Goal: Navigation & Orientation: Find specific page/section

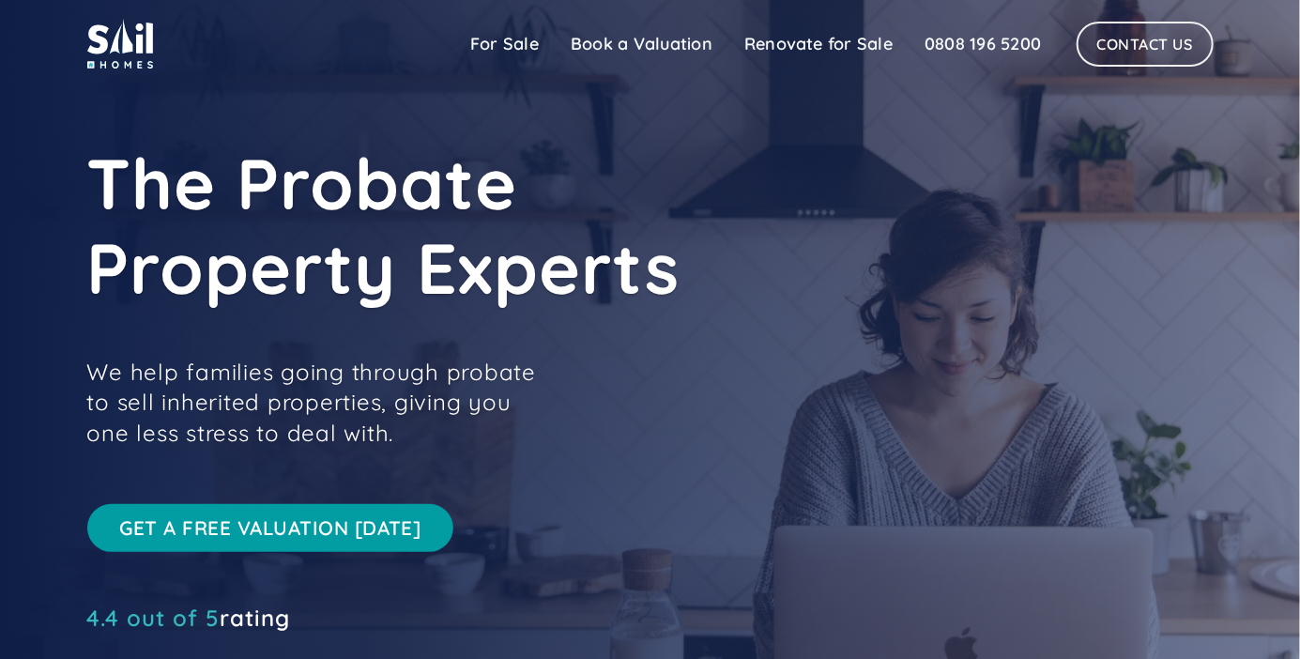
click at [496, 47] on link "For Sale" at bounding box center [504, 44] width 100 height 38
